Goal: Information Seeking & Learning: Find specific fact

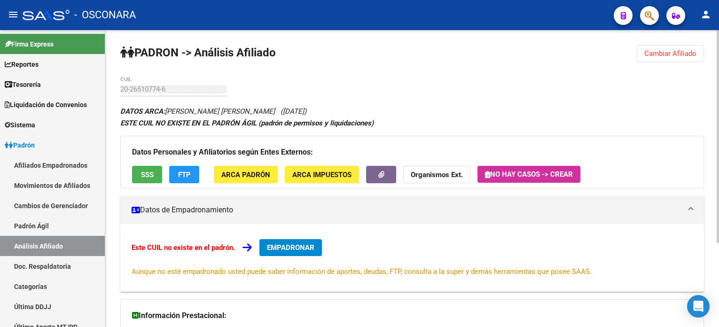
click at [672, 54] on span "Cambiar Afiliado" at bounding box center [671, 53] width 52 height 8
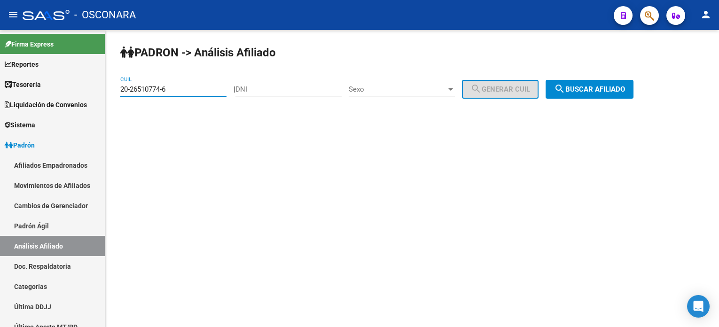
drag, startPoint x: 211, startPoint y: 88, endPoint x: 113, endPoint y: 90, distance: 97.8
click at [113, 90] on div "PADRON -> Análisis Afiliado 20-26510774-6 CUIL | DNI Sexo Sexo search Generar C…" at bounding box center [412, 79] width 614 height 99
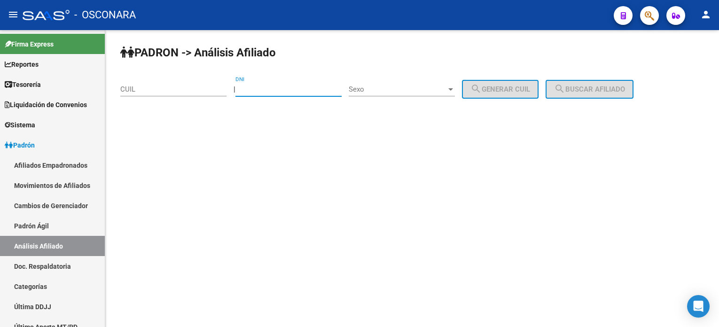
click at [304, 86] on input "DNI" at bounding box center [289, 89] width 106 height 8
type input "08440305"
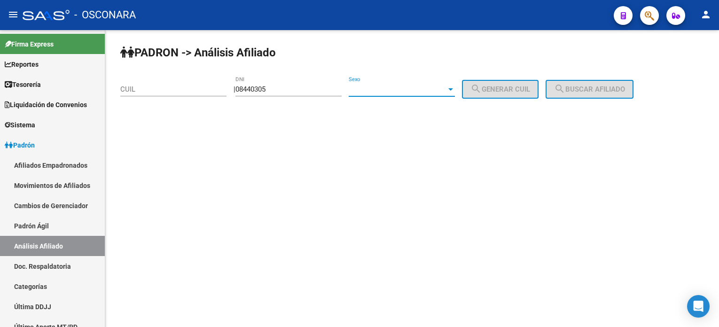
click at [405, 90] on span "Sexo" at bounding box center [398, 89] width 98 height 8
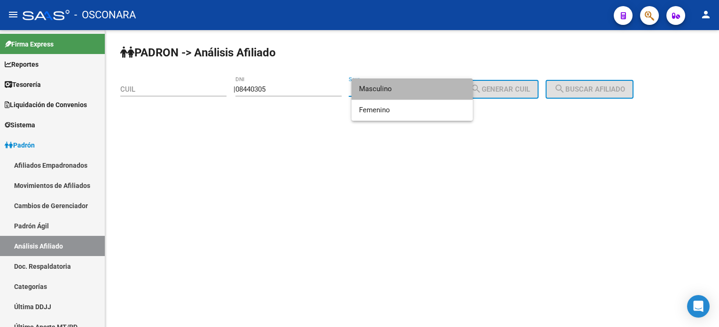
click at [405, 94] on span "Masculino" at bounding box center [412, 89] width 106 height 21
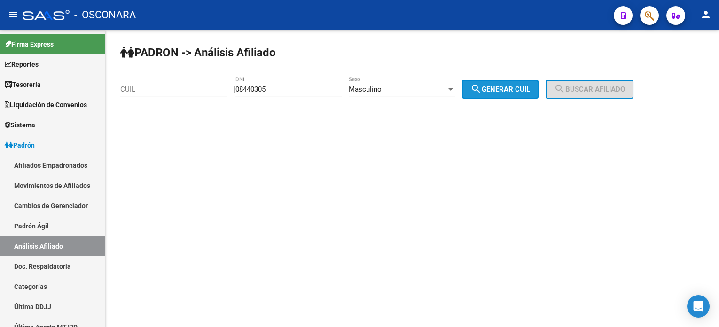
click at [505, 81] on button "search Generar CUIL" at bounding box center [500, 89] width 77 height 19
type input "23-08440305-9"
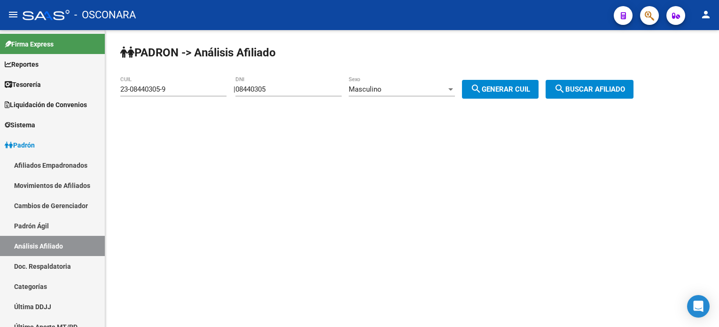
click at [597, 94] on button "search Buscar afiliado" at bounding box center [590, 89] width 88 height 19
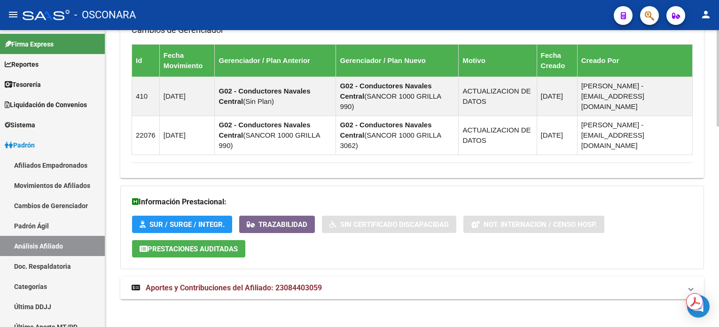
scroll to position [623, 0]
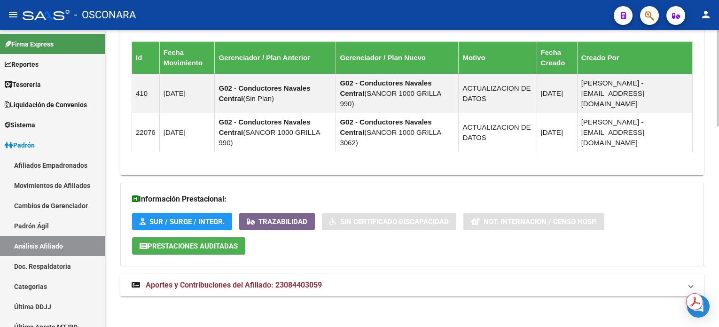
click at [284, 287] on strong "Aportes y Contribuciones del Afiliado: 23084403059" at bounding box center [227, 285] width 190 height 10
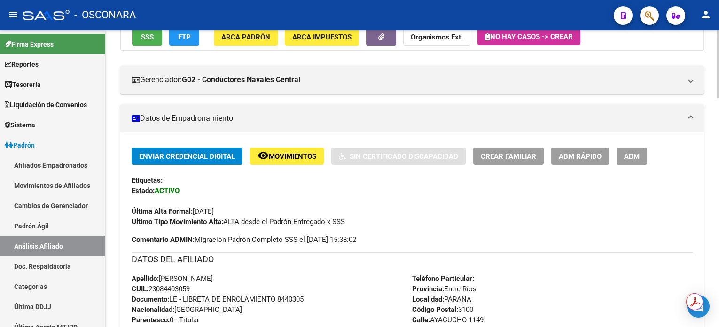
scroll to position [188, 0]
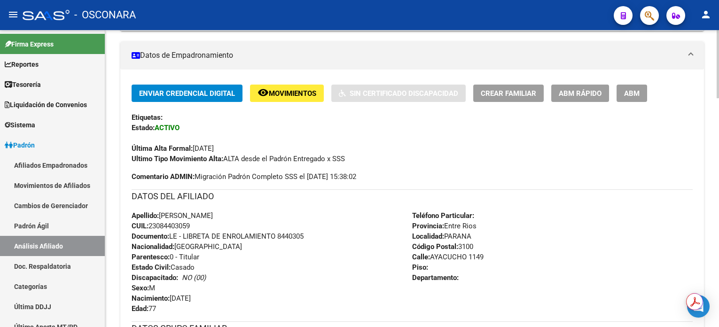
click at [172, 226] on span "CUIL: 23084403059" at bounding box center [161, 226] width 58 height 8
copy span "23084403059"
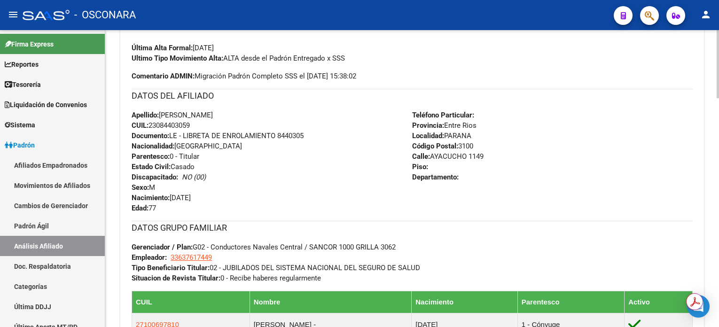
scroll to position [314, 0]
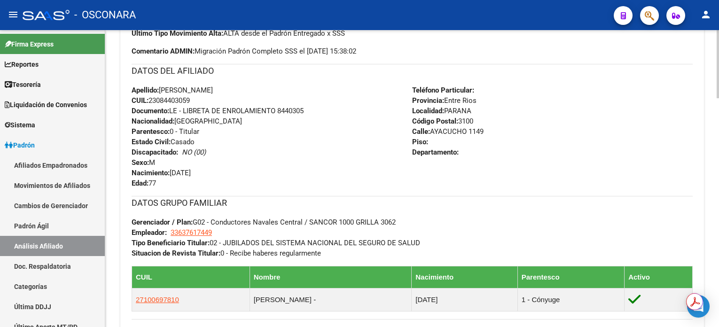
click at [179, 101] on span "CUIL: 23084403059" at bounding box center [161, 100] width 58 height 8
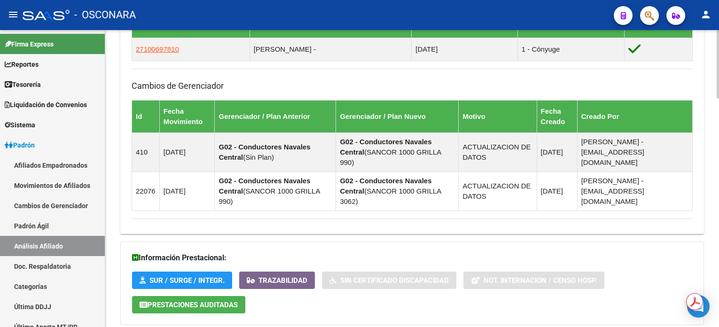
scroll to position [439, 0]
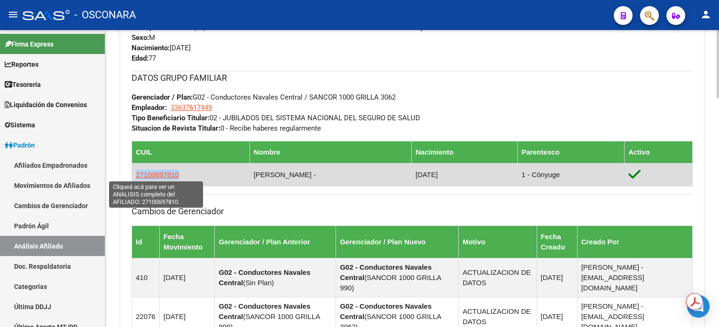
drag, startPoint x: 178, startPoint y: 171, endPoint x: 137, endPoint y: 171, distance: 40.4
click at [137, 171] on td "27100697810" at bounding box center [191, 174] width 118 height 23
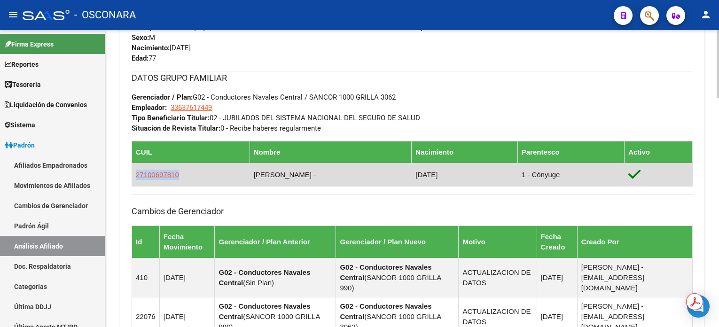
copy span "27100697810"
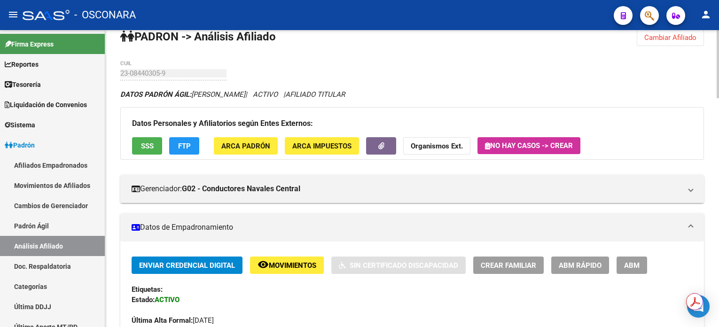
scroll to position [0, 0]
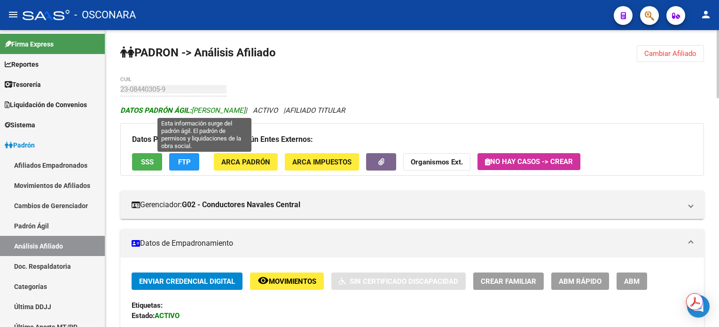
drag, startPoint x: 193, startPoint y: 108, endPoint x: 287, endPoint y: 113, distance: 93.7
click at [245, 113] on span "DATOS PADRÓN ÁGIL: [PERSON_NAME]" at bounding box center [182, 110] width 125 height 8
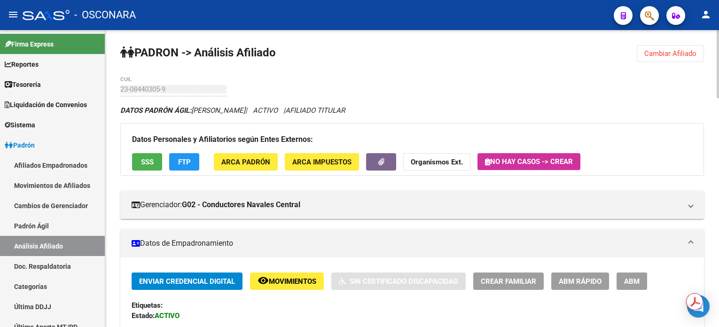
copy span "[PERSON_NAME]"
